Goal: Task Accomplishment & Management: Manage account settings

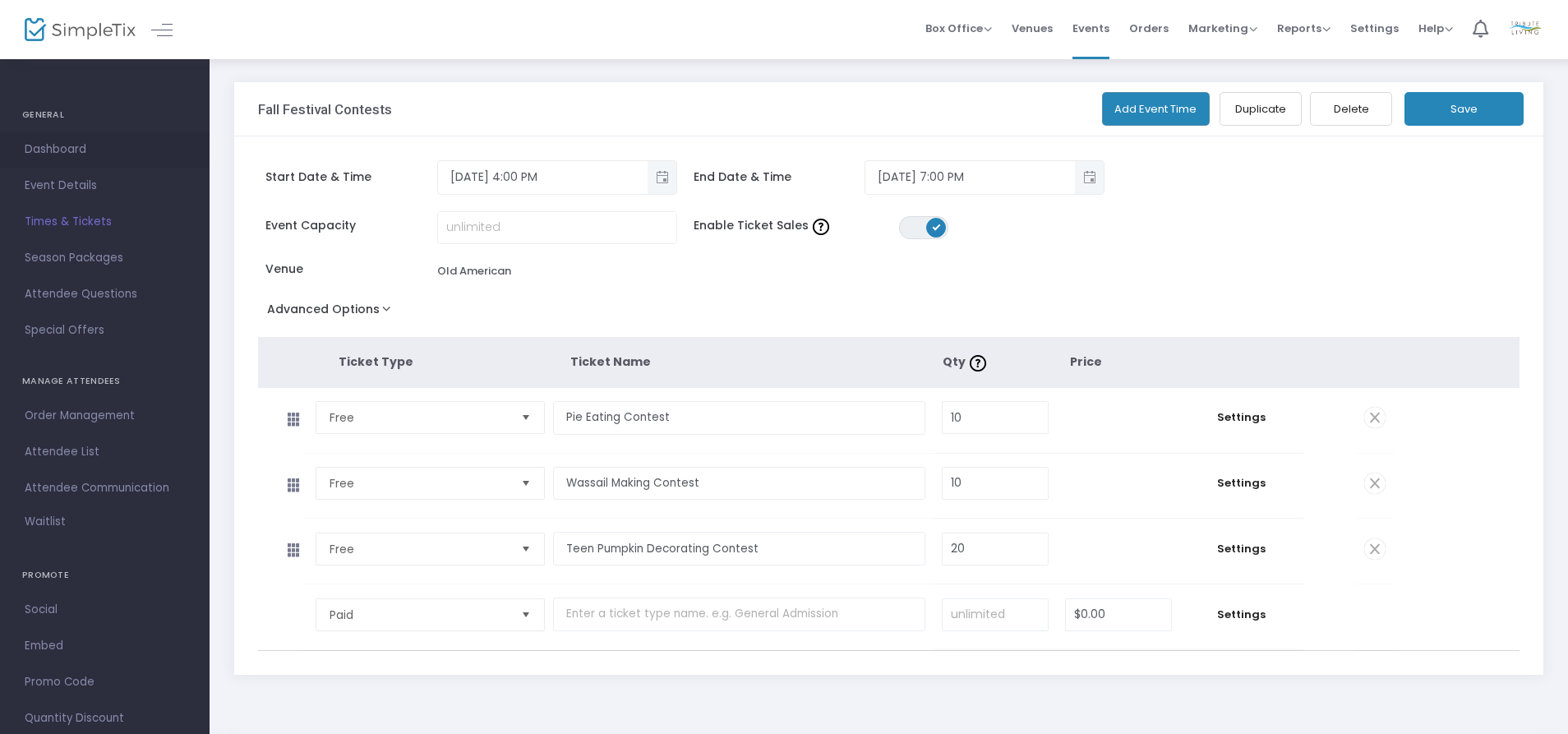
click at [70, 148] on span "Dashboard" at bounding box center [104, 149] width 160 height 21
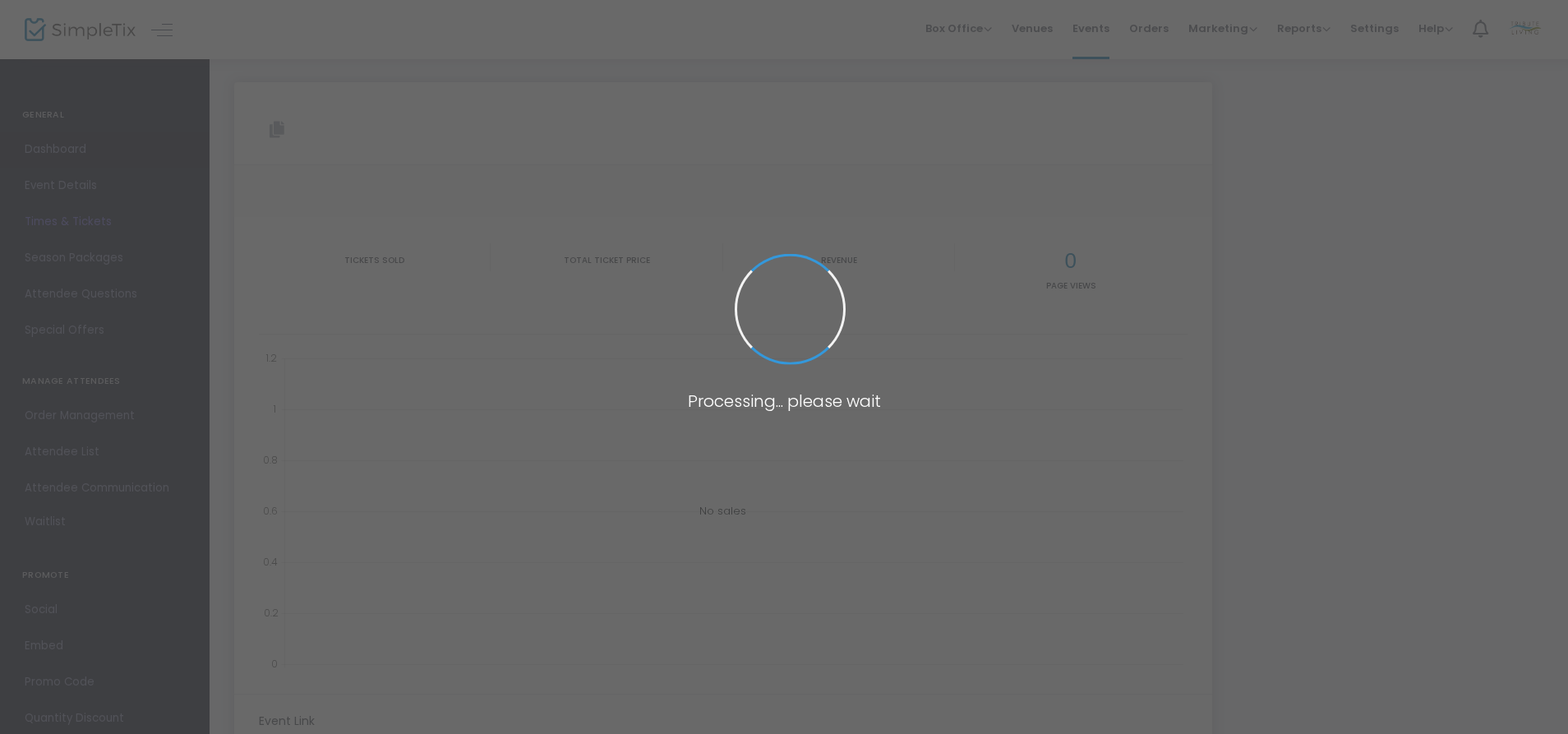
type input "[URL][DOMAIN_NAME]"
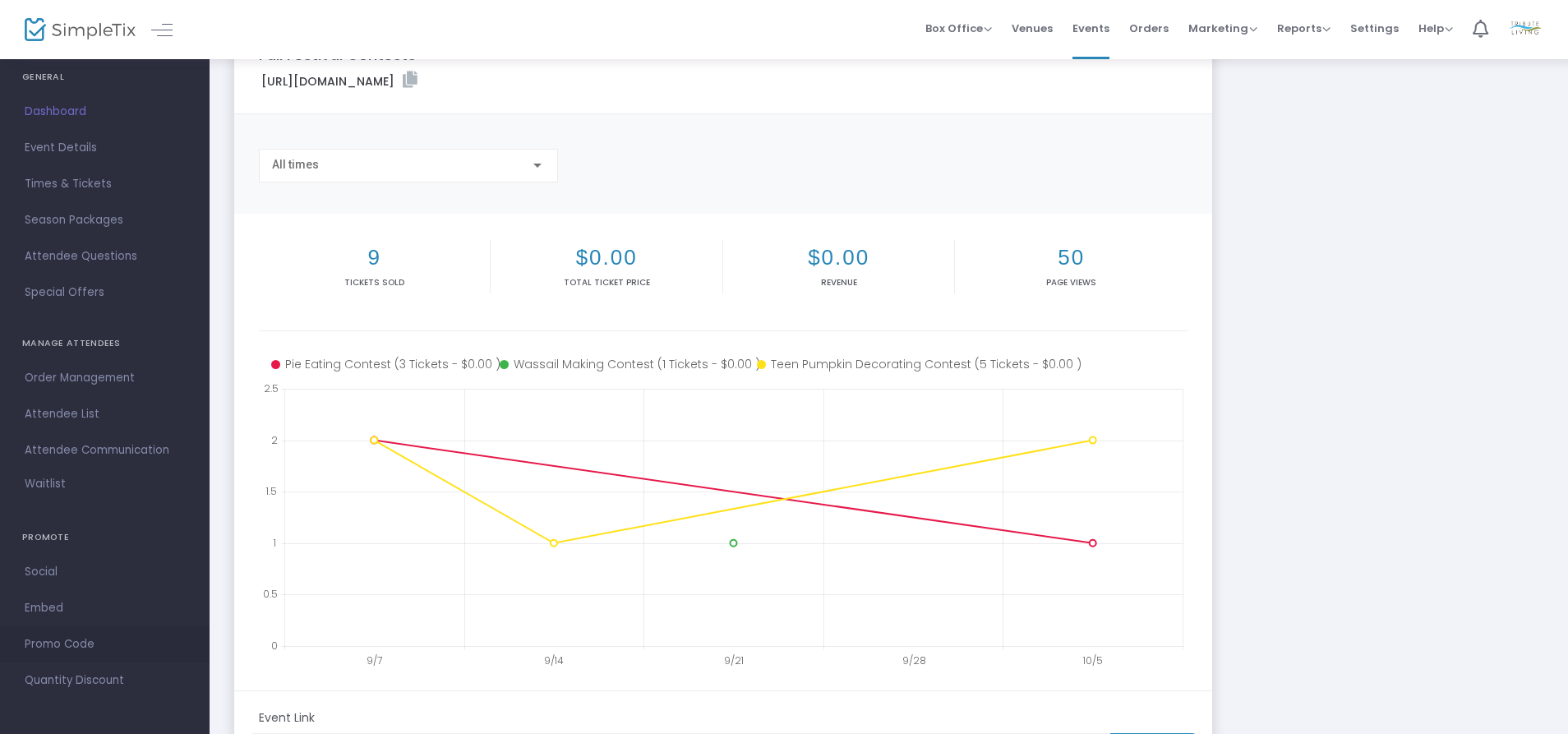
scroll to position [82, 0]
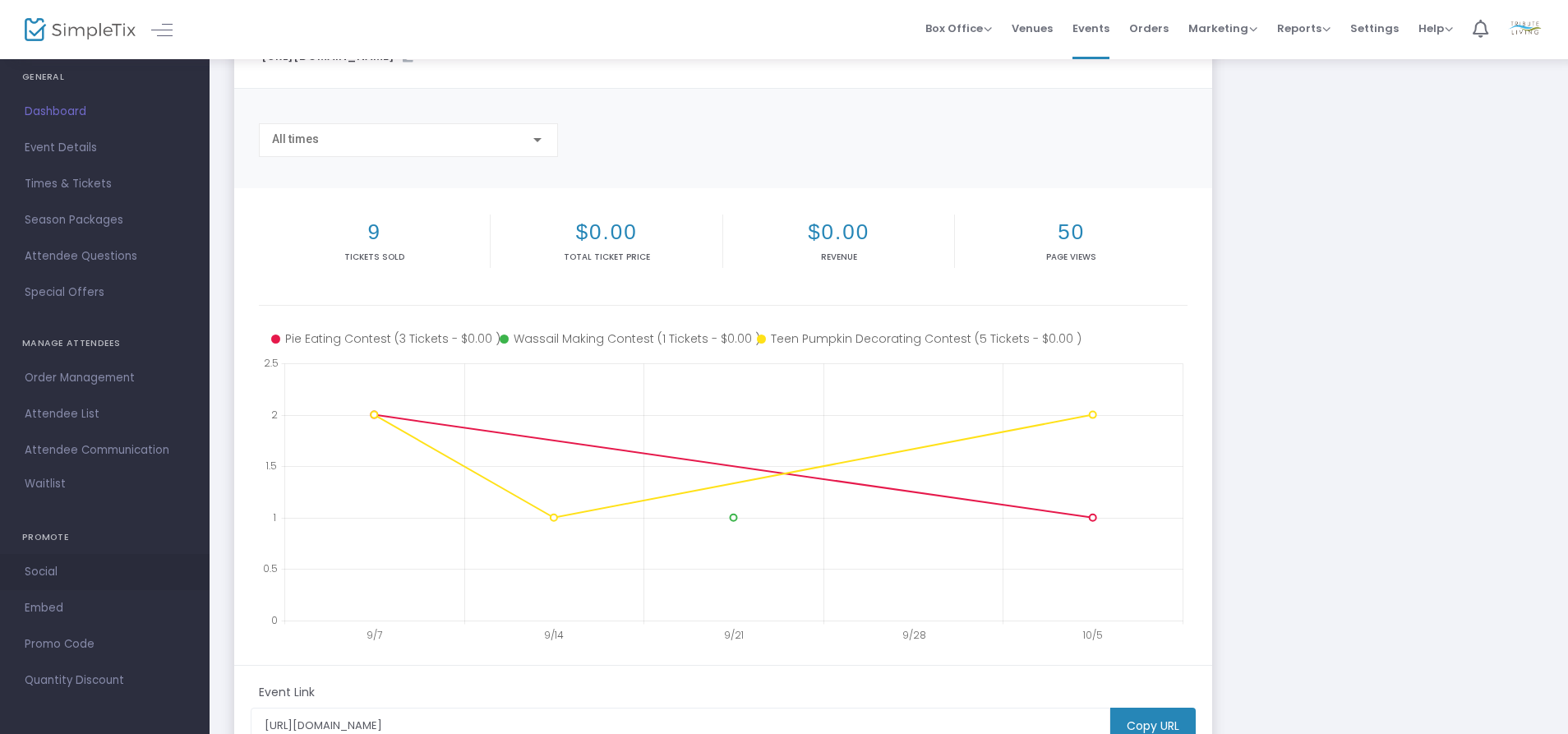
click at [42, 572] on span "Social" at bounding box center [104, 572] width 160 height 21
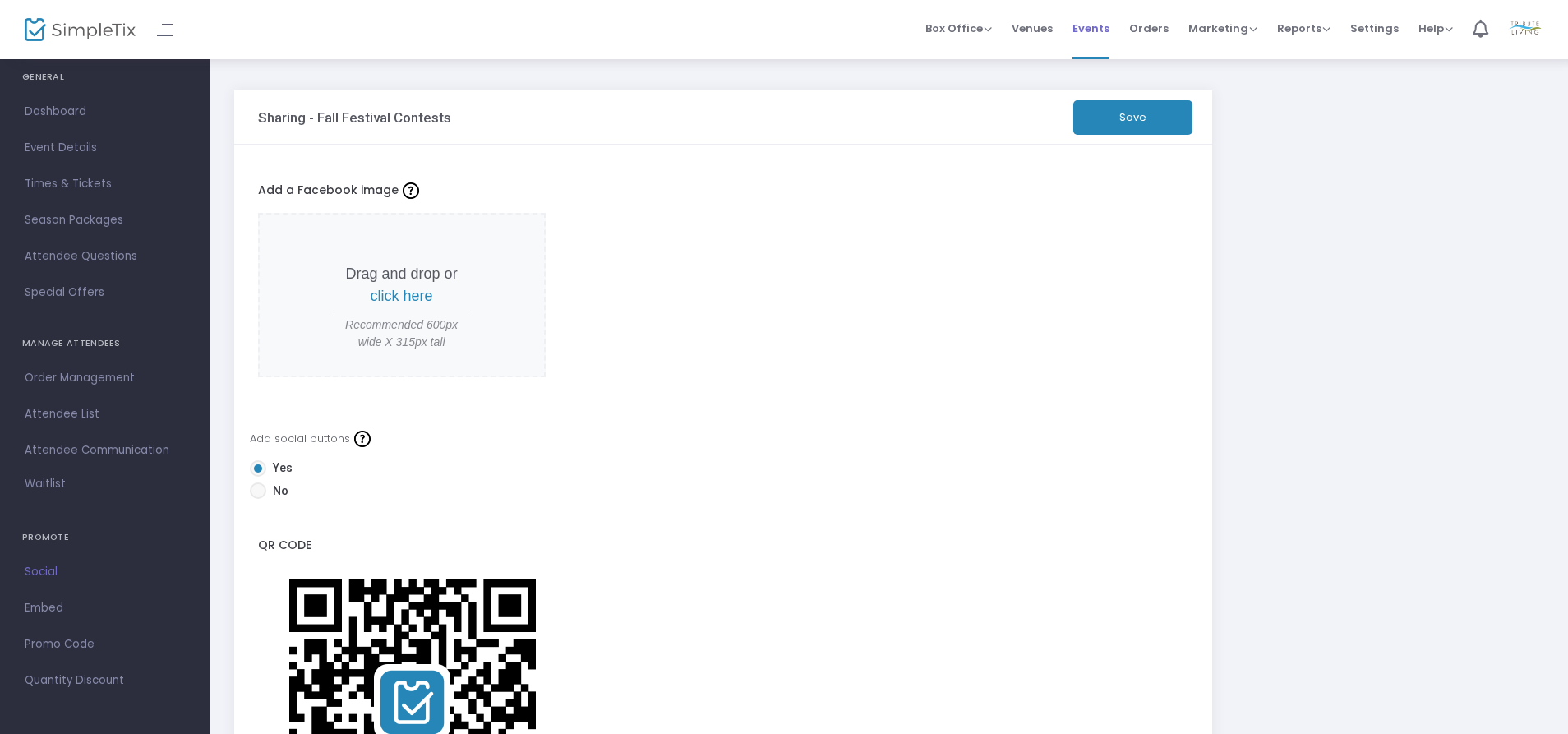
click at [1104, 29] on span "Events" at bounding box center [1091, 29] width 37 height 42
